Goal: Task Accomplishment & Management: Manage account settings

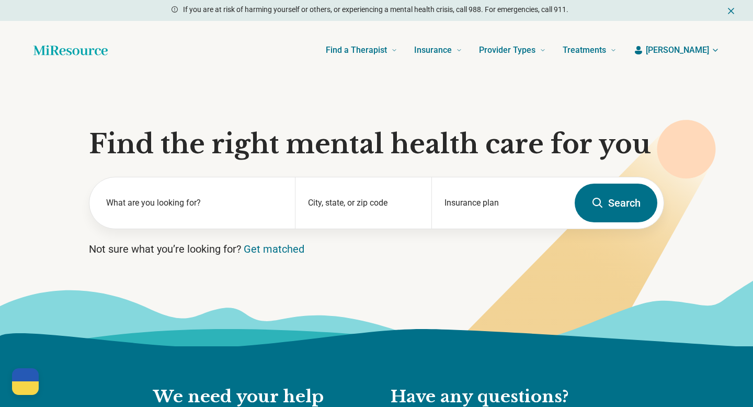
click at [697, 55] on span "[PERSON_NAME]" at bounding box center [676, 50] width 63 height 13
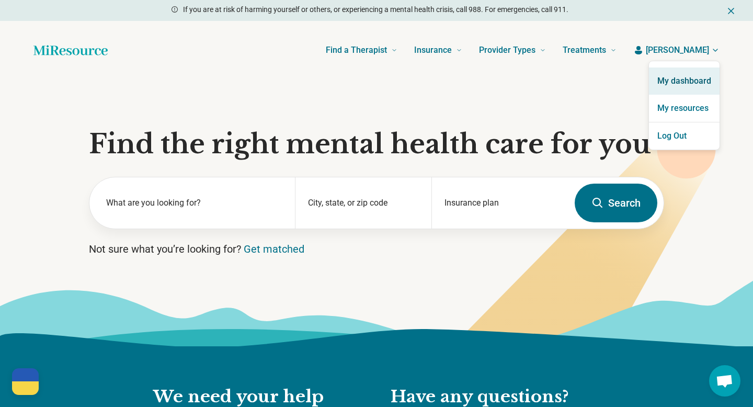
click at [677, 80] on link "My dashboard" at bounding box center [684, 80] width 71 height 27
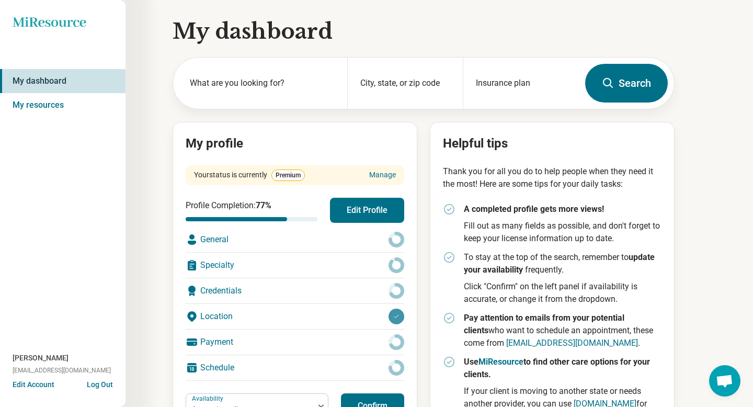
click at [368, 210] on button "Edit Profile" at bounding box center [367, 210] width 74 height 25
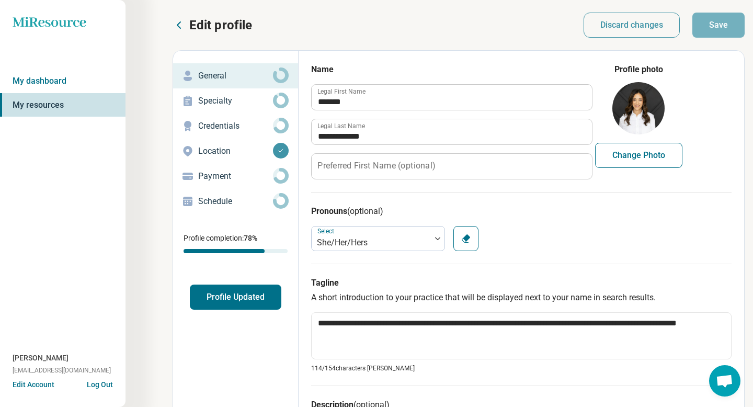
click at [228, 203] on p "Schedule" at bounding box center [235, 201] width 75 height 13
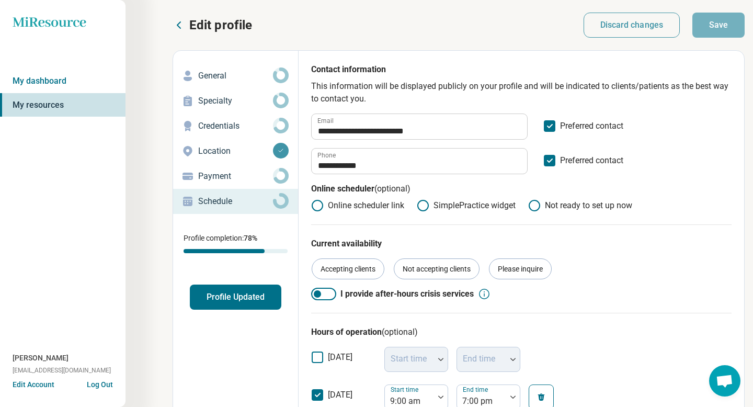
click at [423, 207] on icon at bounding box center [423, 205] width 13 height 13
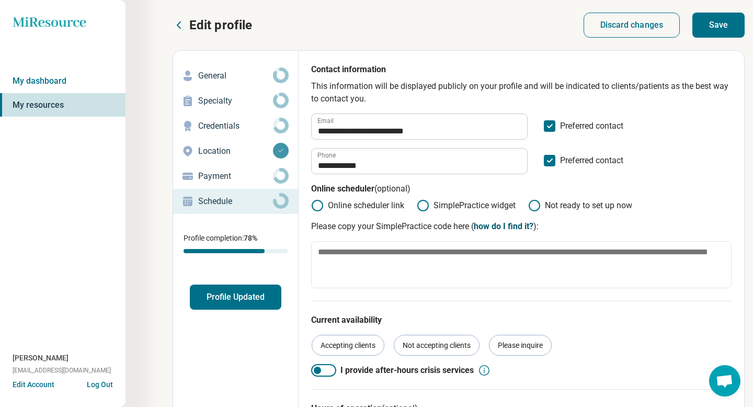
click at [514, 227] on link "how do I find it?" at bounding box center [503, 226] width 60 height 10
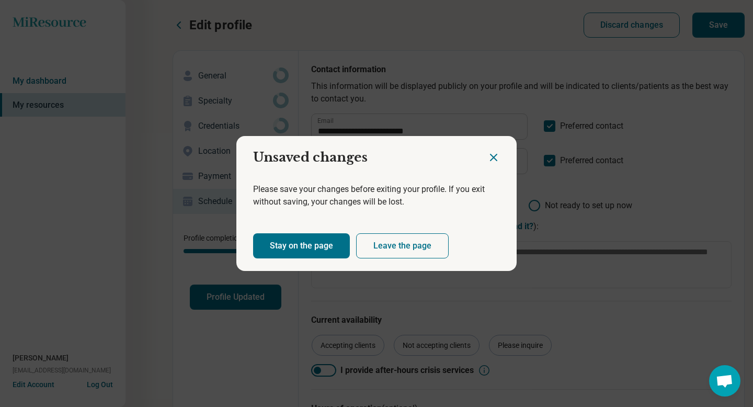
click at [277, 248] on button "Stay on the page" at bounding box center [301, 245] width 97 height 25
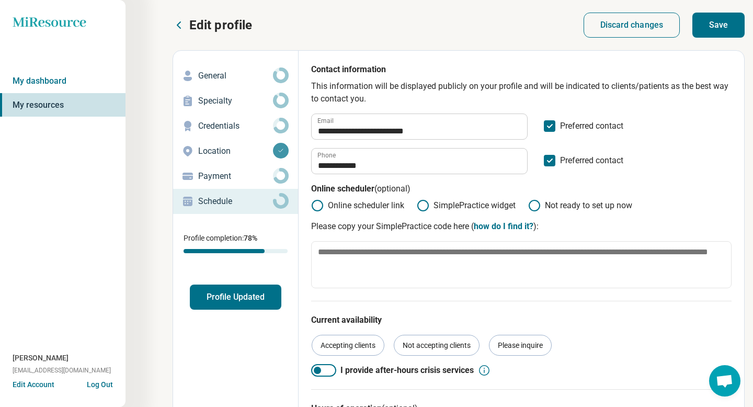
click at [724, 27] on button "Save" at bounding box center [718, 25] width 52 height 25
type textarea "*"
click at [510, 228] on link "how do I find it?" at bounding box center [503, 226] width 60 height 10
